Goal: Task Accomplishment & Management: Manage account settings

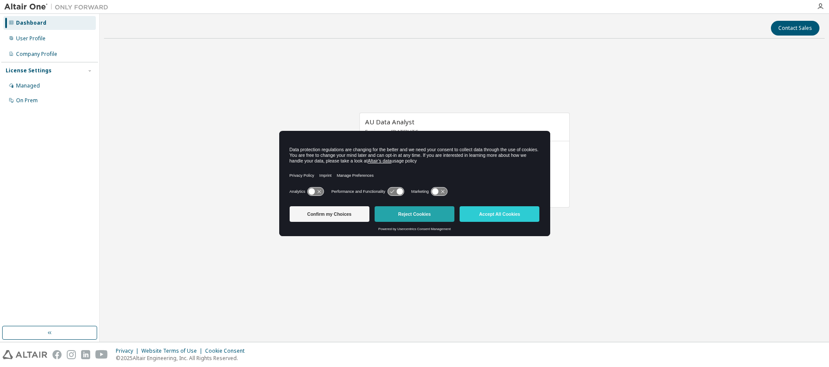
click at [430, 215] on button "Reject Cookies" at bounding box center [415, 214] width 80 height 16
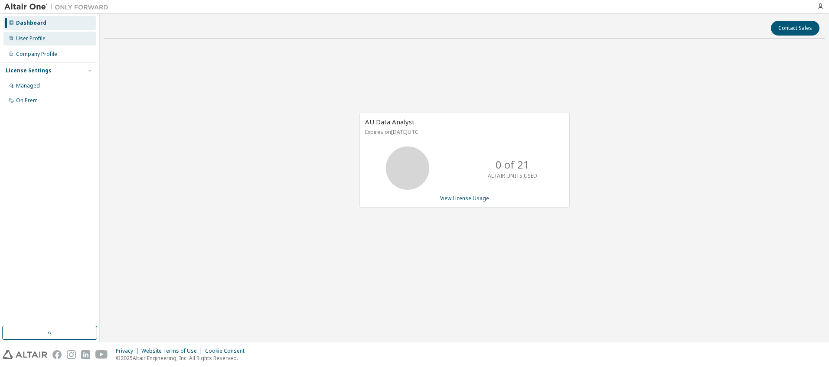
click at [36, 39] on div "User Profile" at bounding box center [30, 38] width 29 height 7
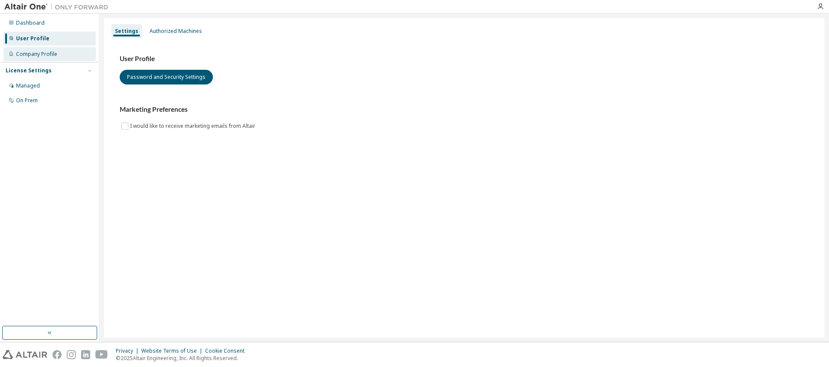
click at [49, 53] on div "Company Profile" at bounding box center [36, 54] width 41 height 7
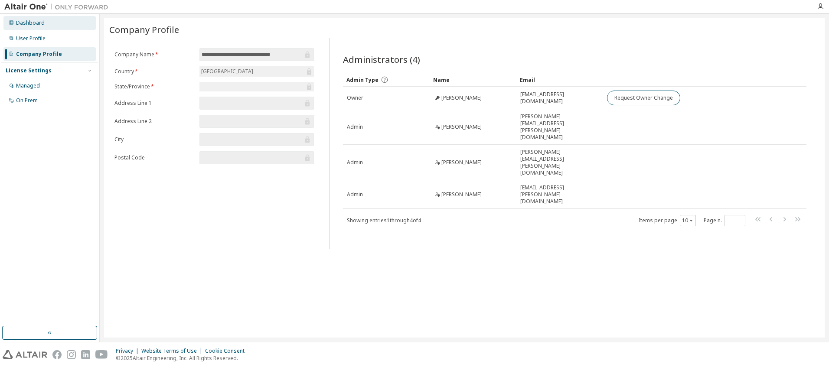
click at [33, 22] on div "Dashboard" at bounding box center [30, 23] width 29 height 7
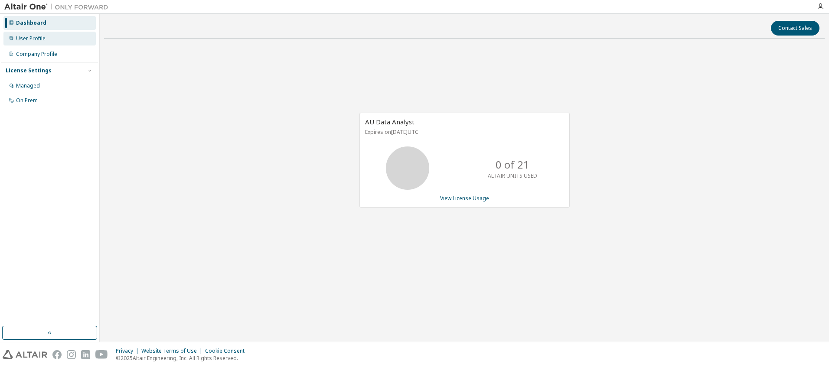
click at [42, 36] on div "User Profile" at bounding box center [30, 38] width 29 height 7
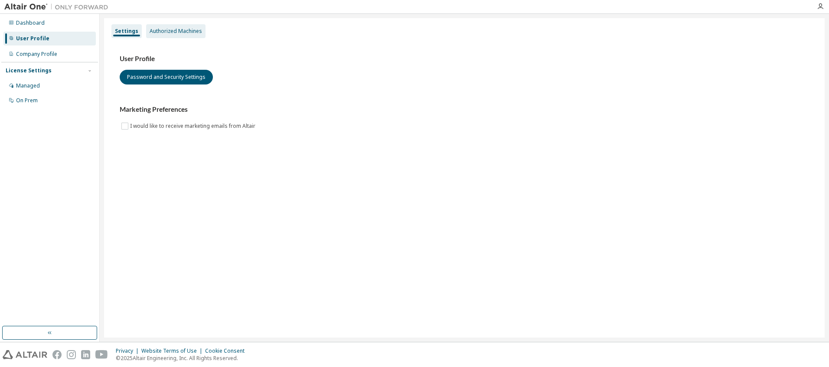
click at [173, 31] on div "Authorized Machines" at bounding box center [176, 31] width 52 height 7
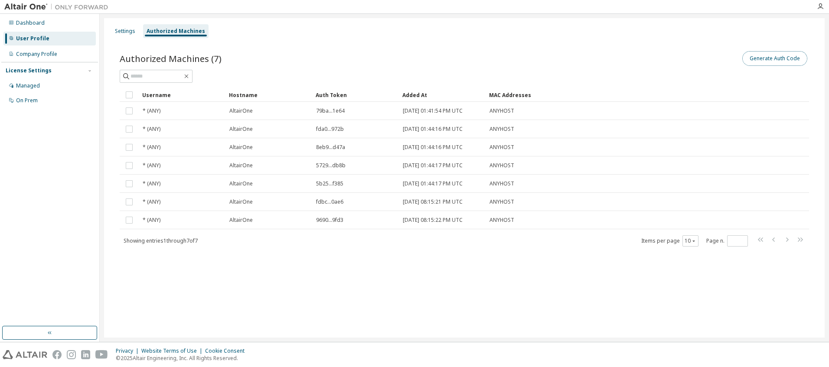
click at [760, 59] on button "Generate Auth Code" at bounding box center [774, 58] width 65 height 15
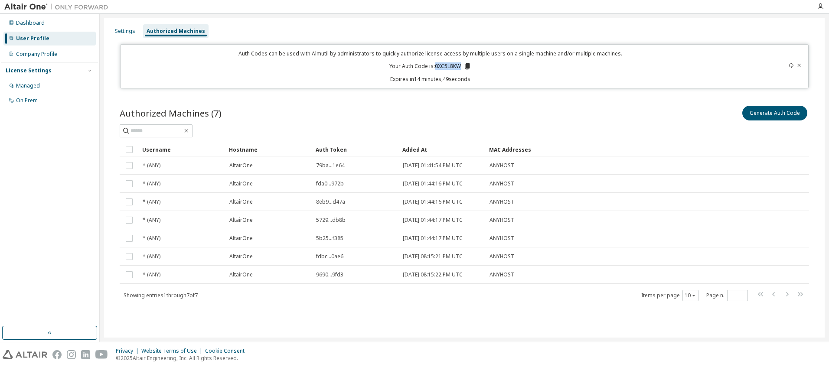
drag, startPoint x: 435, startPoint y: 66, endPoint x: 460, endPoint y: 67, distance: 25.2
click at [460, 67] on p "Your Auth Code is: 0XC5L8KW" at bounding box center [430, 66] width 82 height 8
copy p "0XC5L8KW"
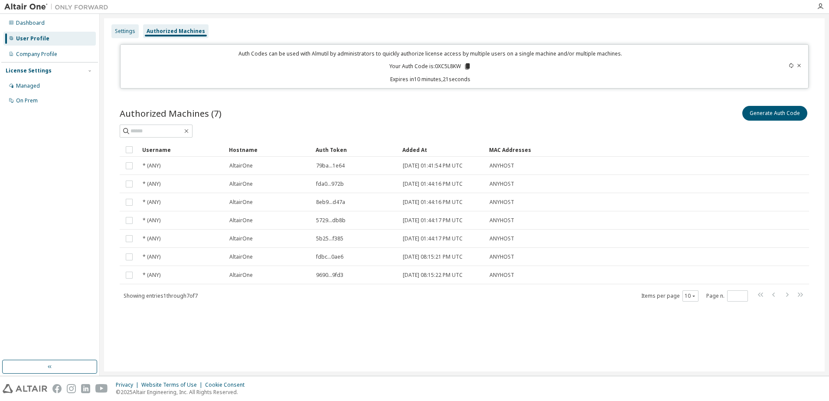
click at [130, 31] on div "Settings" at bounding box center [125, 31] width 20 height 7
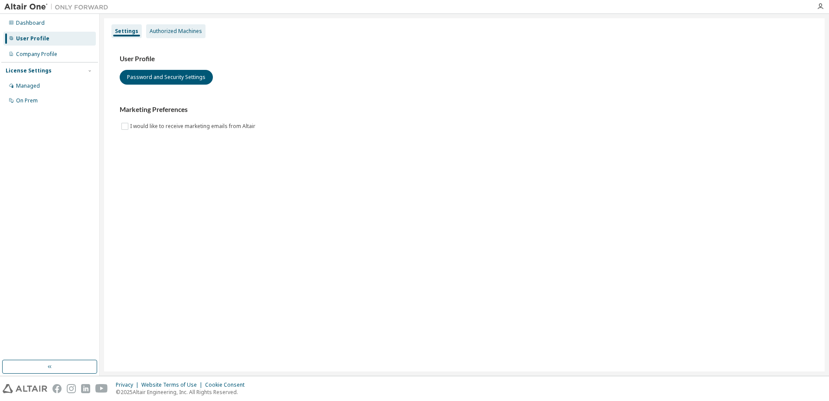
click at [177, 28] on div "Authorized Machines" at bounding box center [176, 31] width 52 height 7
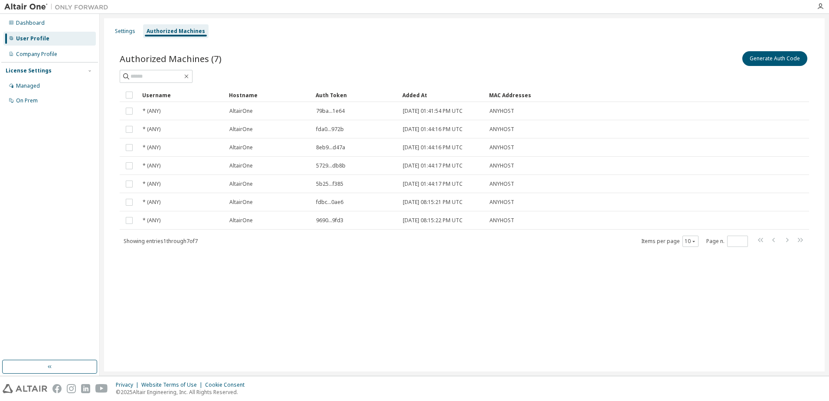
click at [54, 35] on div "User Profile" at bounding box center [49, 39] width 92 height 14
click at [23, 36] on div "User Profile" at bounding box center [32, 38] width 33 height 7
drag, startPoint x: 23, startPoint y: 36, endPoint x: 12, endPoint y: 37, distance: 10.5
click at [12, 37] on icon at bounding box center [11, 38] width 5 height 5
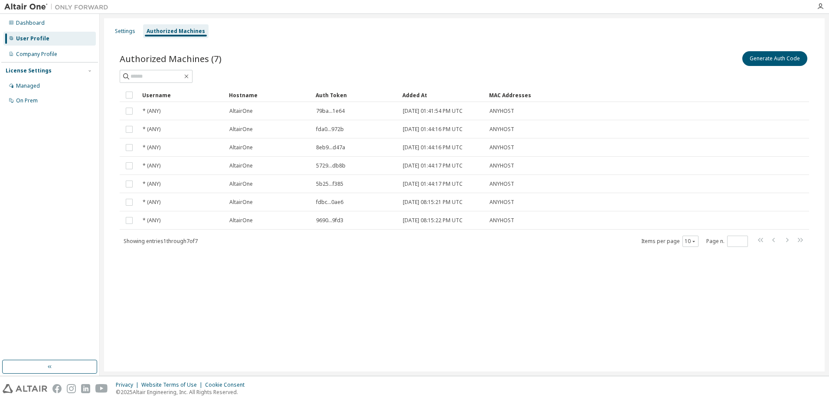
click at [29, 13] on div at bounding box center [414, 7] width 829 height 14
click at [26, 21] on div "Dashboard" at bounding box center [30, 23] width 29 height 7
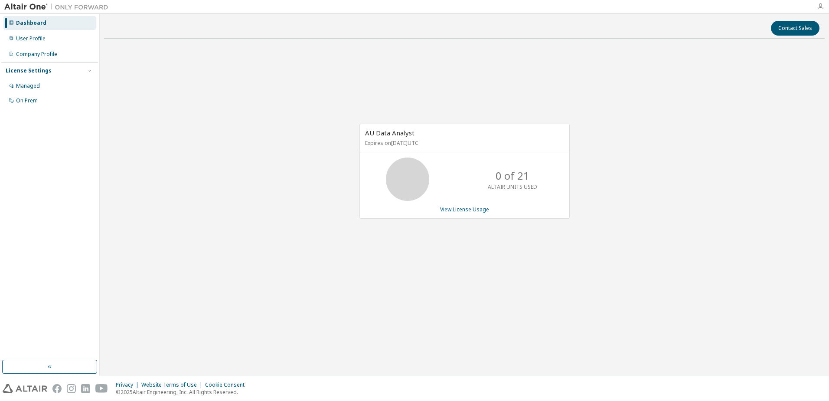
click at [819, 7] on icon "button" at bounding box center [820, 6] width 7 height 7
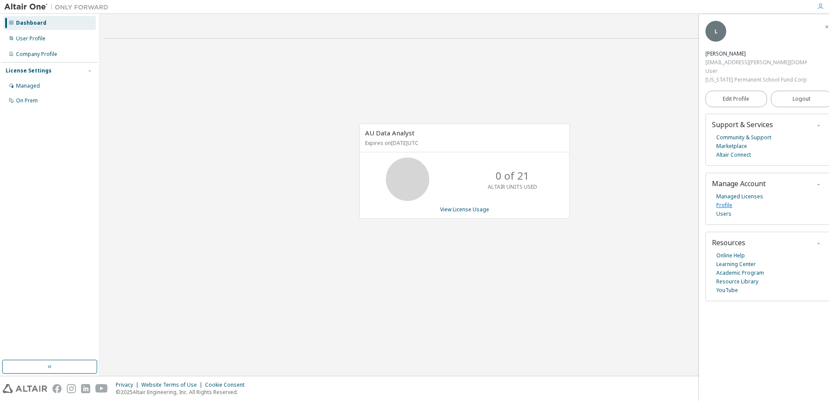
click at [725, 201] on link "Profile" at bounding box center [724, 205] width 16 height 9
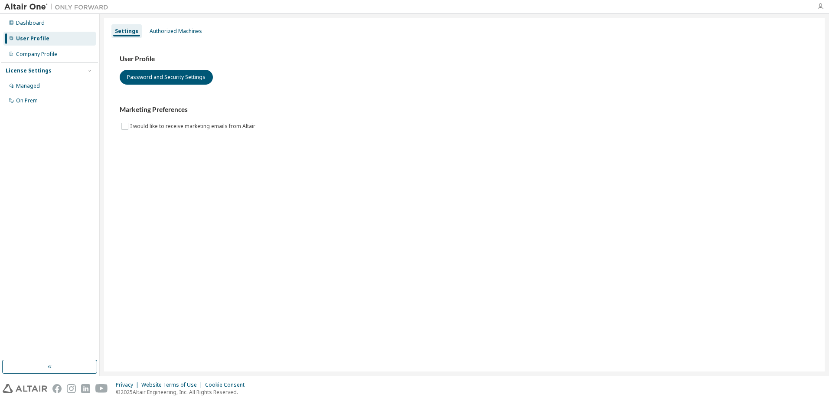
click at [820, 7] on icon "button" at bounding box center [820, 6] width 7 height 7
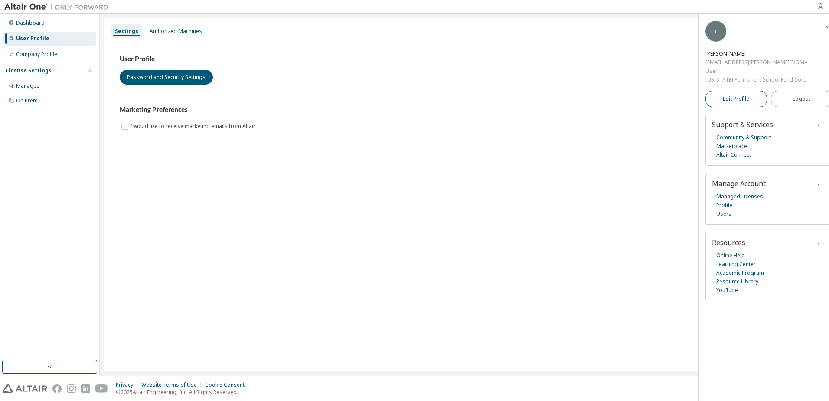
click at [735, 95] on span "Edit Profile" at bounding box center [736, 98] width 26 height 7
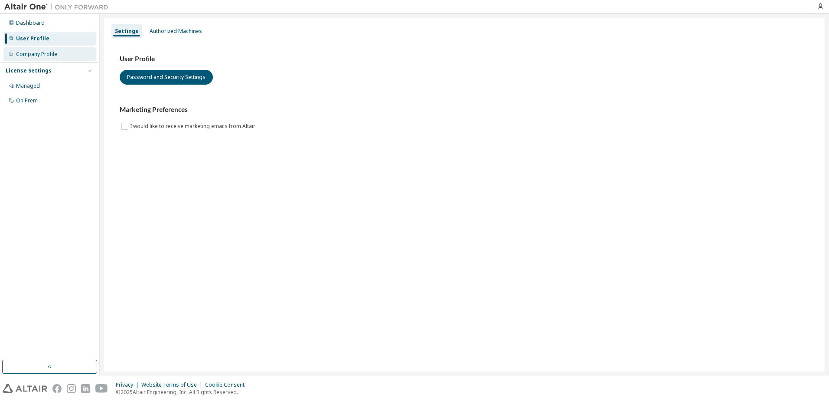
click at [42, 54] on div "Company Profile" at bounding box center [36, 54] width 41 height 7
